Goal: Information Seeking & Learning: Find specific fact

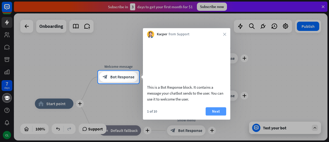
click at [213, 115] on button "Next" at bounding box center [216, 111] width 21 height 8
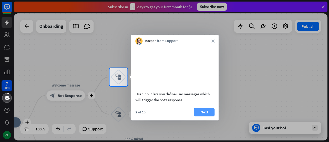
click at [209, 112] on button "Next" at bounding box center [204, 112] width 21 height 8
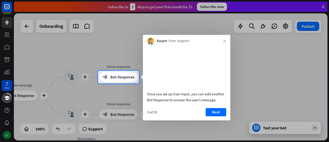
click at [209, 112] on button "Next" at bounding box center [216, 112] width 21 height 8
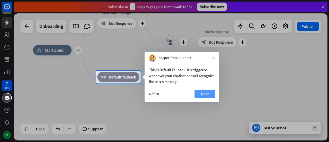
click at [210, 95] on button "Next" at bounding box center [205, 93] width 21 height 8
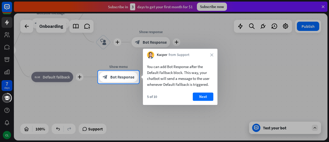
click at [210, 95] on button "Next" at bounding box center [203, 96] width 21 height 8
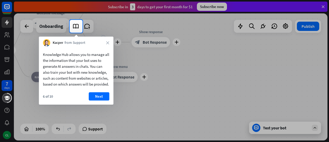
click at [88, 103] on div "6 of 10 Next" at bounding box center [76, 98] width 75 height 12
click at [94, 100] on button "Next" at bounding box center [99, 96] width 21 height 8
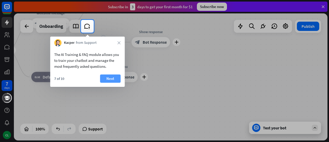
click at [119, 80] on button "Next" at bounding box center [110, 78] width 21 height 8
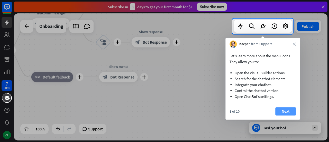
click at [282, 110] on button "Next" at bounding box center [285, 111] width 21 height 8
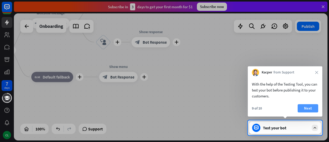
click at [305, 107] on button "Next" at bounding box center [308, 108] width 21 height 8
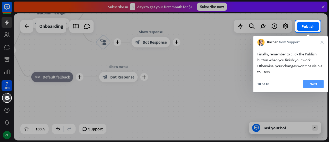
click at [311, 84] on button "Next" at bounding box center [313, 84] width 21 height 8
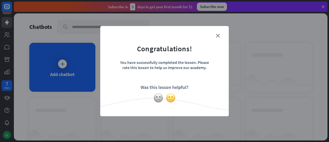
click at [173, 100] on img at bounding box center [171, 98] width 10 height 10
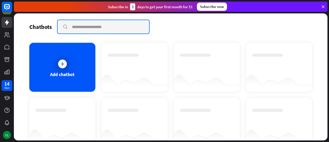
click at [91, 29] on input "text" at bounding box center [104, 26] width 92 height 13
click at [83, 29] on input "text" at bounding box center [104, 26] width 92 height 13
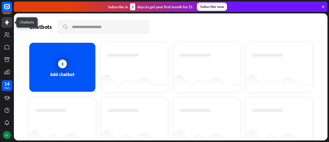
click at [8, 23] on icon at bounding box center [7, 22] width 6 height 6
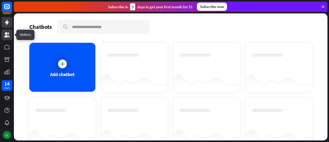
click at [8, 37] on icon at bounding box center [6, 34] width 5 height 5
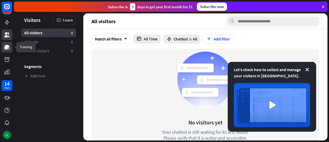
click at [7, 48] on icon at bounding box center [6, 47] width 5 height 5
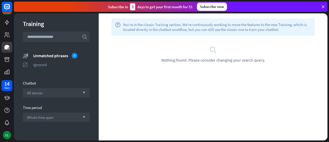
click at [32, 25] on div "Training" at bounding box center [56, 24] width 67 height 8
click at [8, 9] on icon at bounding box center [7, 7] width 6 height 6
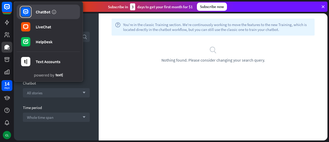
click at [39, 13] on div "ChatBot" at bounding box center [43, 11] width 15 height 5
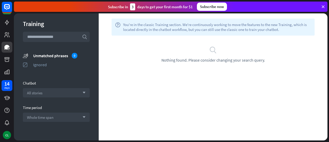
click at [41, 39] on input "text" at bounding box center [56, 37] width 67 height 10
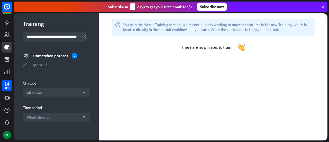
scroll to position [0, 31]
click at [43, 37] on input "**********" at bounding box center [54, 37] width 63 height 10
click at [69, 37] on input "**********" at bounding box center [54, 37] width 63 height 10
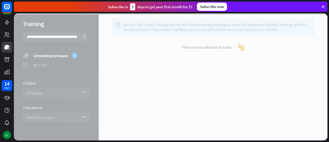
scroll to position [0, 53]
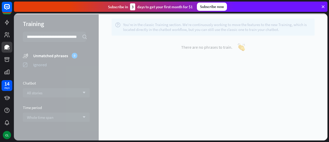
type input "**********"
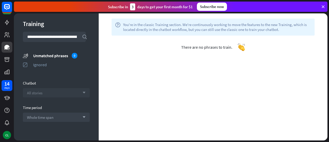
click at [81, 89] on div "All stories arrow_down" at bounding box center [56, 92] width 67 height 9
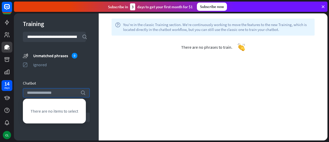
click at [66, 127] on div "**********" at bounding box center [56, 76] width 85 height 127
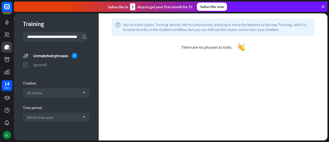
click at [325, 6] on div "Subscribe [DATE] to get your first month for $1 Subscribe now" at bounding box center [171, 7] width 314 height 10
click at [321, 7] on icon at bounding box center [323, 6] width 5 height 5
